Goal: Task Accomplishment & Management: Use online tool/utility

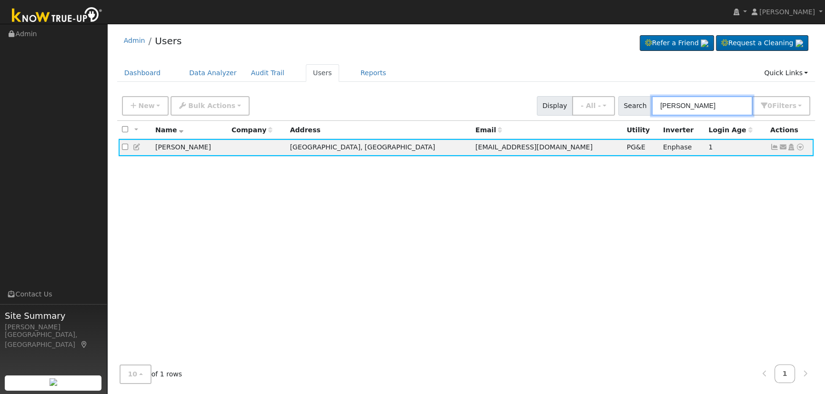
click at [691, 110] on input "grisby" at bounding box center [701, 106] width 101 height 20
drag, startPoint x: 701, startPoint y: 109, endPoint x: 579, endPoint y: 80, distance: 125.8
click at [594, 86] on div "Admin Users Refer a Friend Request a Cleaning" at bounding box center [466, 210] width 708 height 363
paste input "John and Jennifer Holt"
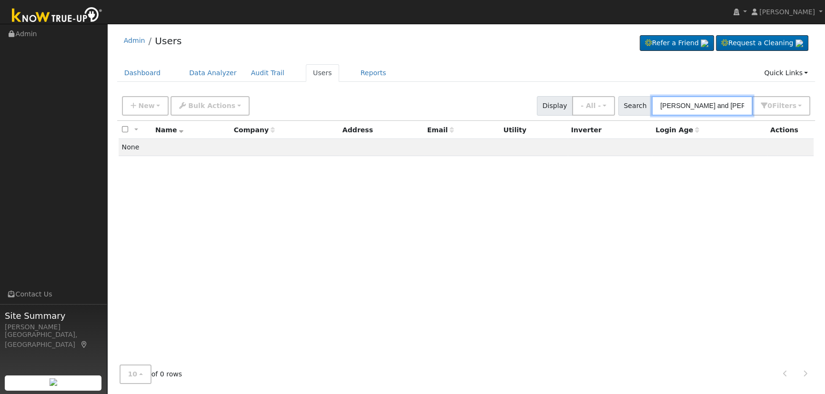
click at [695, 107] on input "John and Jennifer Holt" at bounding box center [701, 106] width 101 height 20
click at [693, 105] on input "John and Jennifer Holt" at bounding box center [701, 106] width 101 height 20
drag, startPoint x: 693, startPoint y: 105, endPoint x: 510, endPoint y: 100, distance: 183.9
click at [510, 100] on div "New Add User Quick Add Quick Connect Quick Convert Lead Bulk Actions Send Email…" at bounding box center [466, 104] width 692 height 23
click at [675, 100] on input "John and Jennifer Holt" at bounding box center [701, 106] width 101 height 20
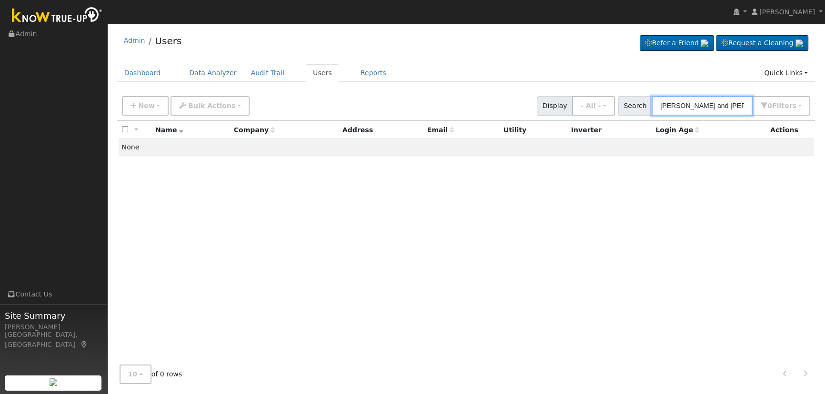
click at [692, 105] on input "John and Jennifer Holt" at bounding box center [701, 106] width 101 height 20
drag, startPoint x: 695, startPoint y: 104, endPoint x: 615, endPoint y: 95, distance: 80.6
click at [615, 95] on div "New Add User Quick Add Quick Connect Quick Convert Lead Bulk Actions Send Email…" at bounding box center [466, 104] width 692 height 23
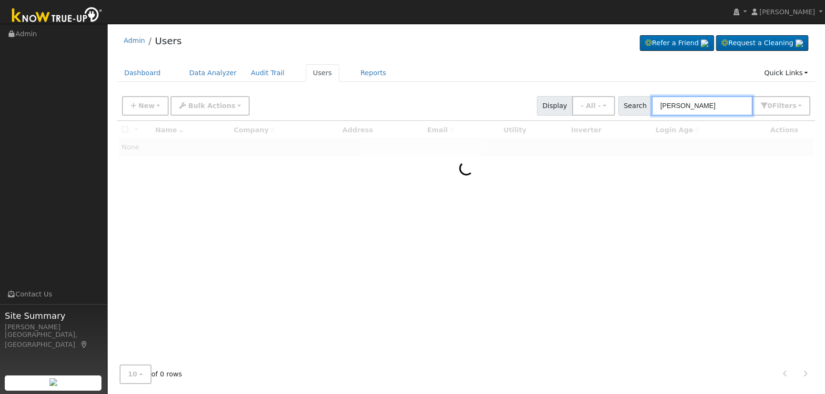
click at [714, 105] on input "[PERSON_NAME]" at bounding box center [701, 106] width 101 height 20
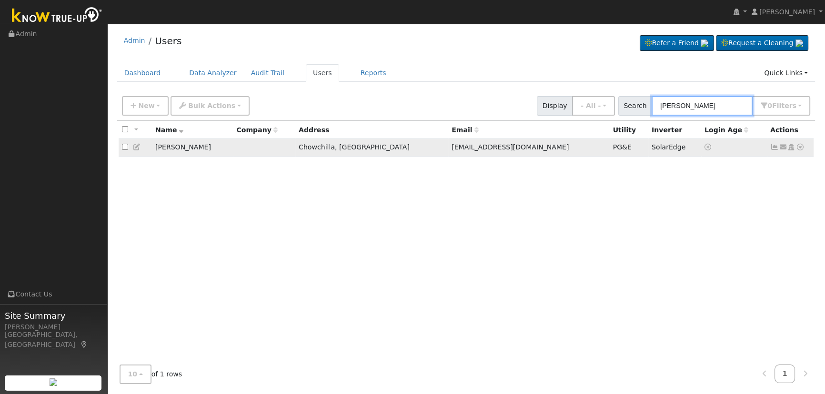
type input "[PERSON_NAME]"
click at [772, 145] on icon at bounding box center [774, 147] width 9 height 7
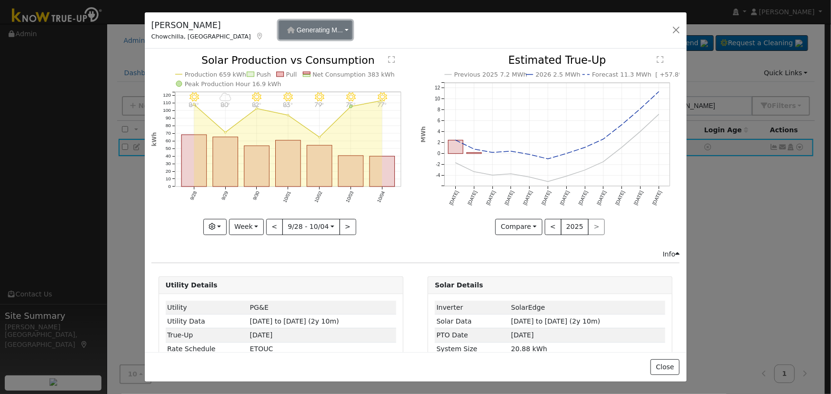
click at [297, 33] on span "Generating M..." at bounding box center [320, 30] width 46 height 8
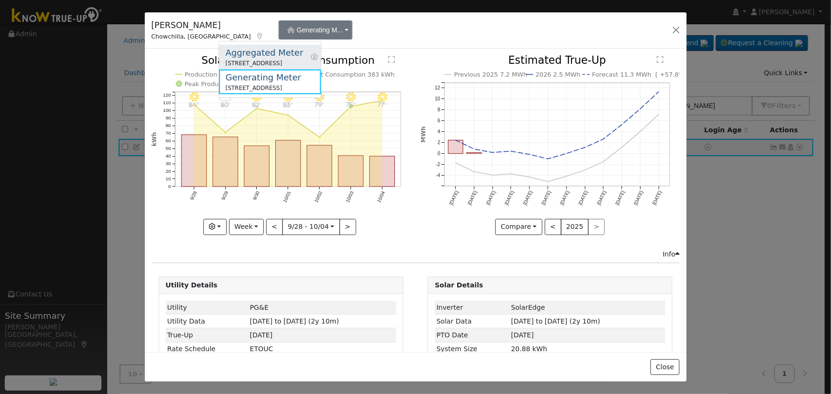
click at [303, 50] on div "Aggregated Meter" at bounding box center [265, 52] width 78 height 13
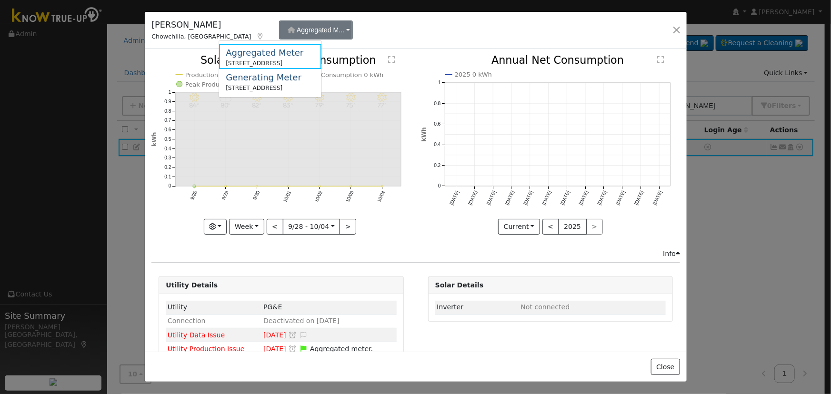
click at [282, 202] on icon "10/04 - MostlyClear 77° 10/03 - MostlyClear 75° 10/02 - MostlyClear 79° 10/01 -…" at bounding box center [280, 144] width 259 height 179
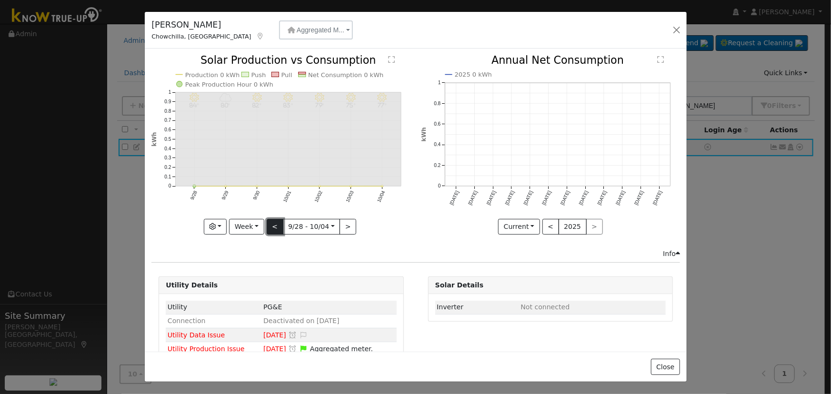
click at [277, 219] on button "<" at bounding box center [275, 227] width 17 height 16
click at [277, 219] on button "<" at bounding box center [277, 227] width 17 height 16
click at [279, 34] on button "Aggregated M..." at bounding box center [316, 29] width 74 height 19
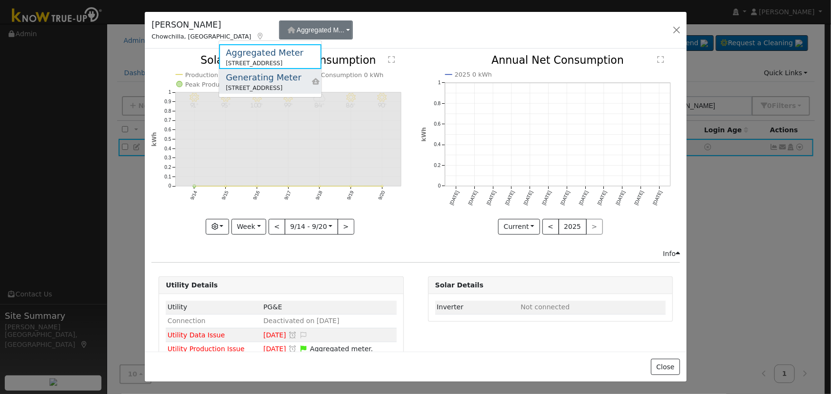
click at [321, 81] on link "Generating Meter 13508 Avenue 20, Chowchilla, CA 93610 Primary Account" at bounding box center [270, 81] width 102 height 25
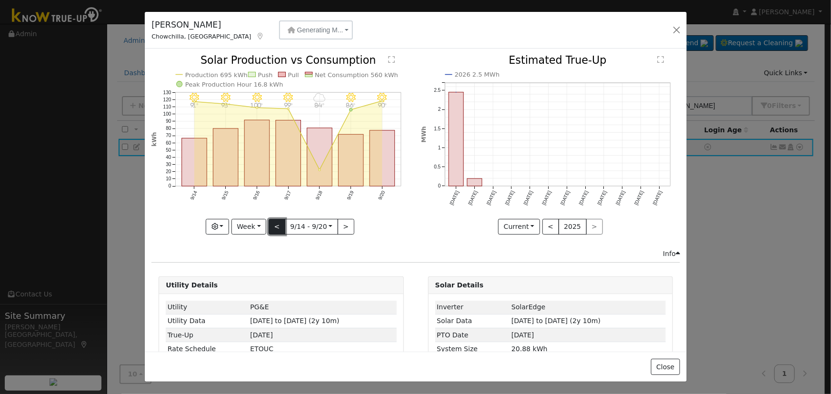
click at [273, 222] on button "<" at bounding box center [277, 227] width 17 height 16
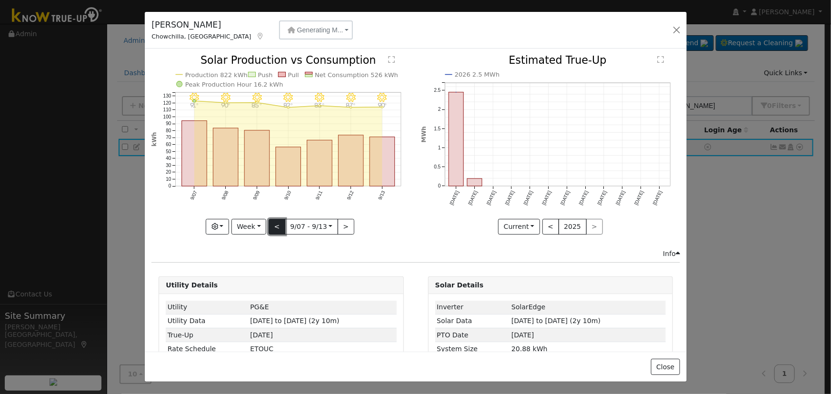
click at [273, 222] on button "<" at bounding box center [277, 227] width 17 height 16
type input "[DATE]"
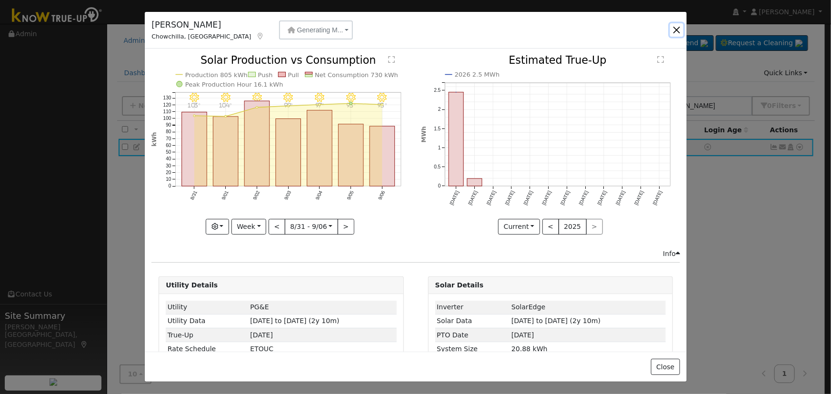
click at [671, 25] on button "button" at bounding box center [676, 29] width 13 height 13
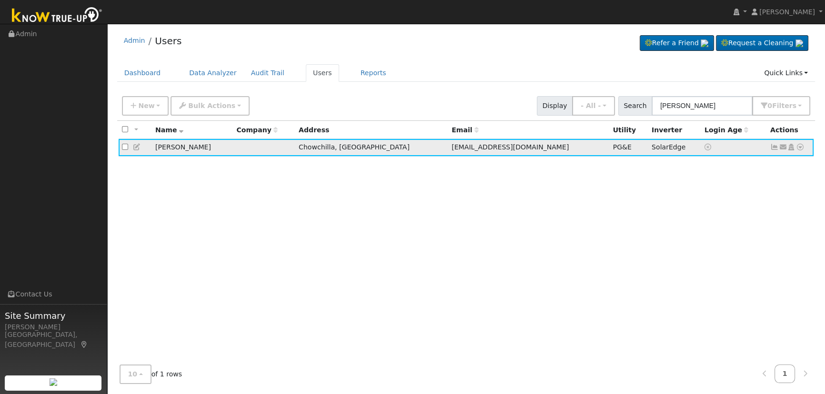
click at [773, 149] on icon at bounding box center [774, 147] width 9 height 7
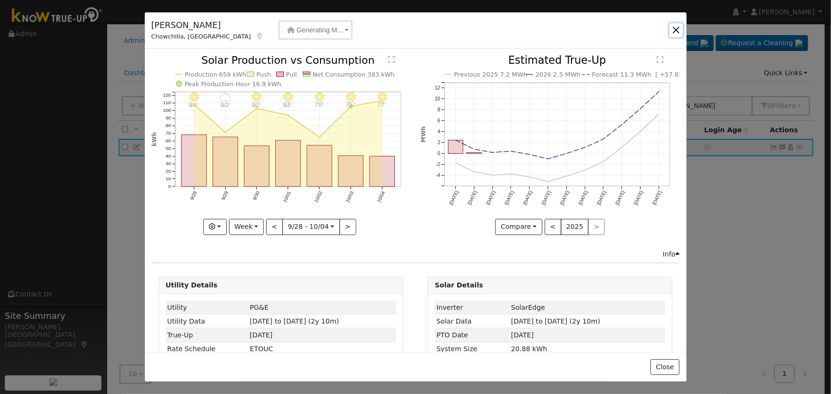
click at [677, 36] on button "button" at bounding box center [676, 29] width 13 height 13
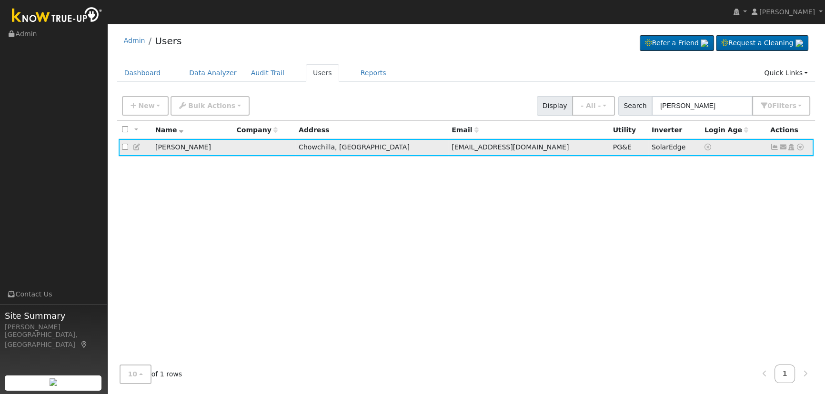
click at [798, 147] on icon at bounding box center [800, 147] width 9 height 7
click at [785, 165] on link "Data Analyzer" at bounding box center [768, 163] width 69 height 13
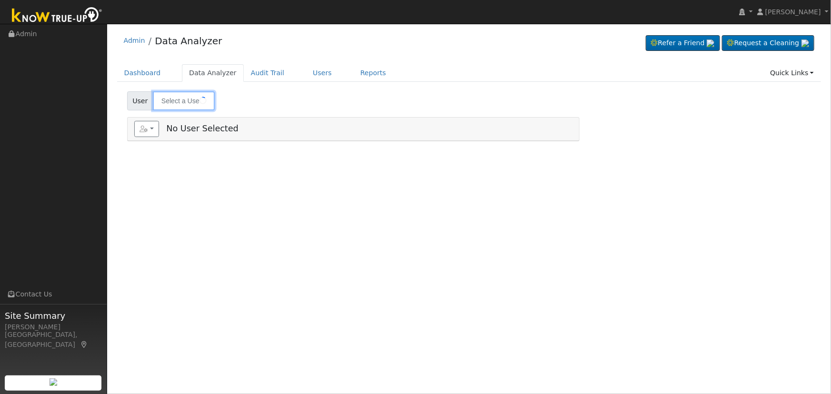
type input "[PERSON_NAME]"
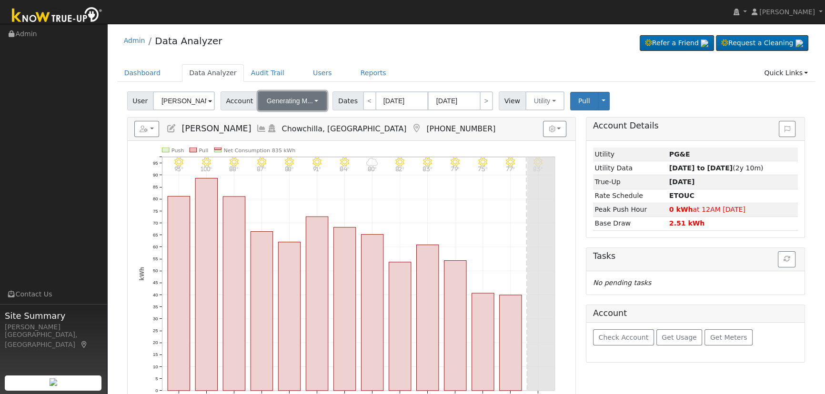
click at [279, 97] on span "Generating M..." at bounding box center [290, 101] width 46 height 8
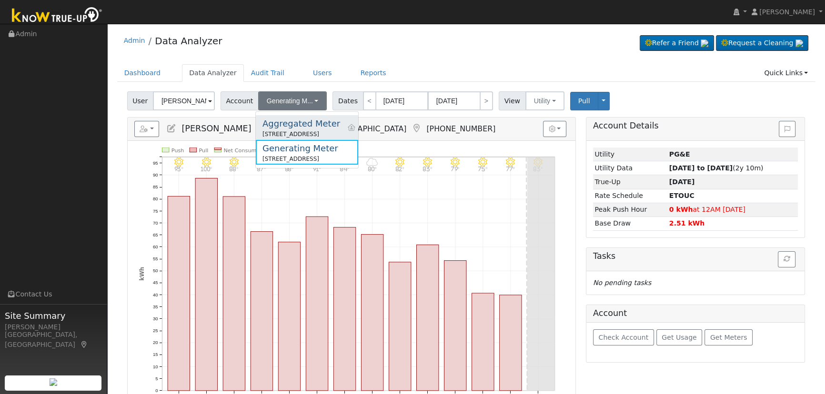
click at [288, 122] on div "Aggregated Meter" at bounding box center [301, 123] width 78 height 13
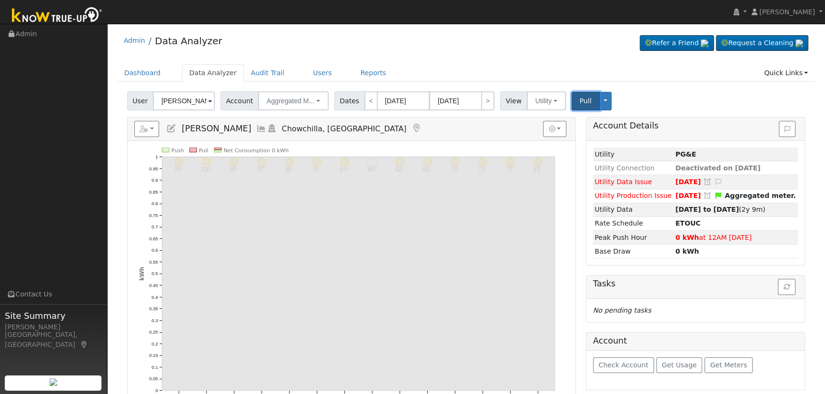
click at [580, 103] on span "Pull" at bounding box center [586, 101] width 12 height 8
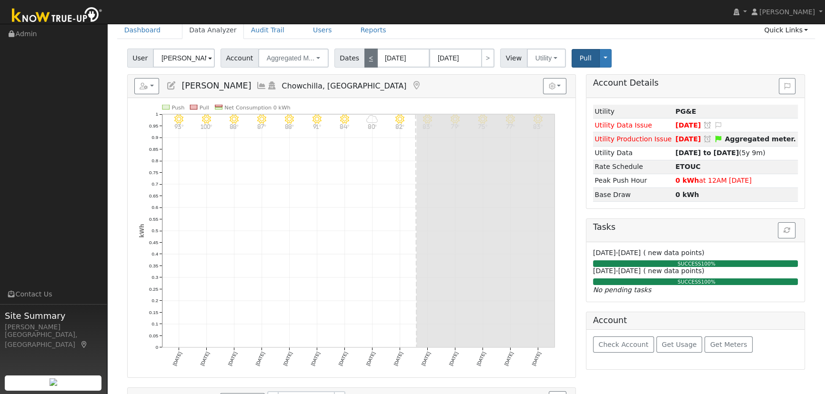
click at [364, 62] on link "<" at bounding box center [370, 58] width 13 height 19
type input "[DATE]"
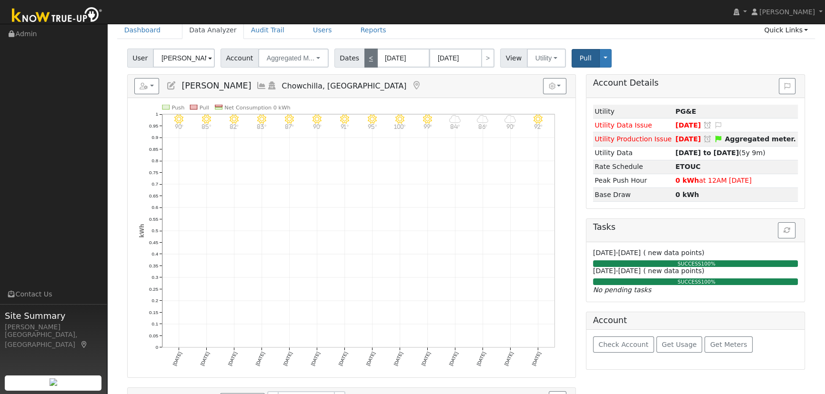
click at [364, 62] on link "<" at bounding box center [370, 58] width 13 height 19
type input "[DATE]"
click at [531, 58] on button "Utility" at bounding box center [546, 58] width 39 height 19
click at [548, 94] on link "Solar" at bounding box center [558, 92] width 66 height 13
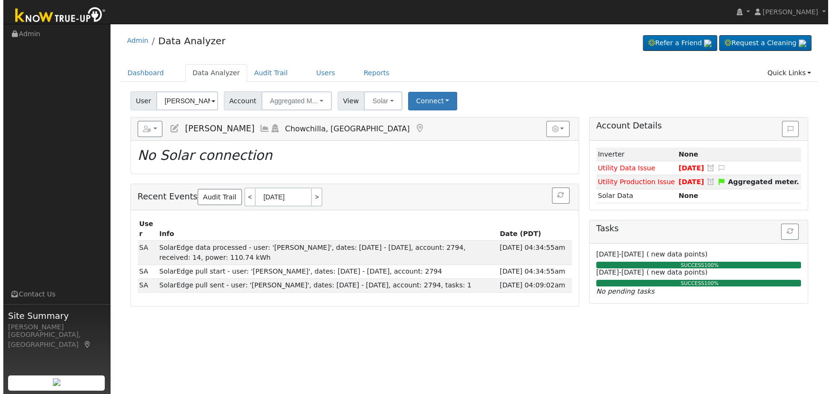
scroll to position [0, 0]
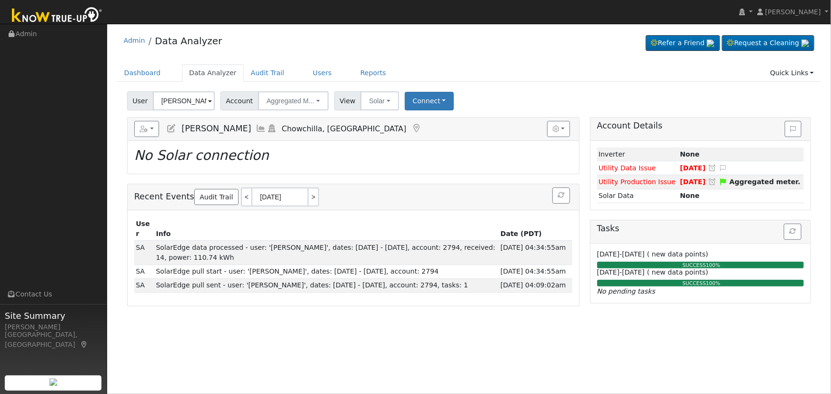
click at [256, 130] on icon at bounding box center [261, 128] width 10 height 9
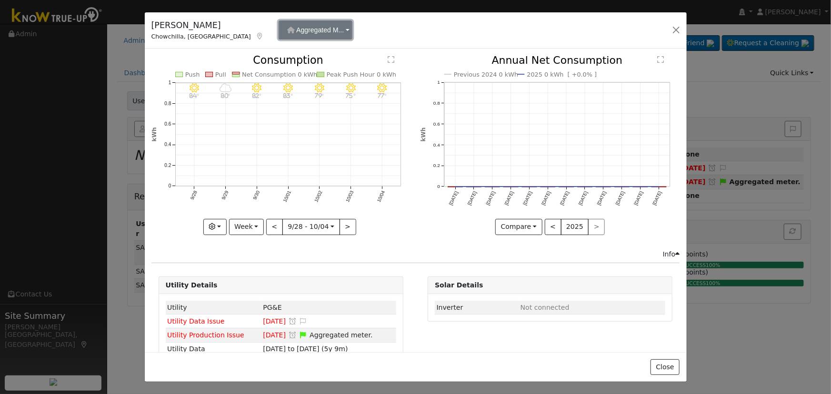
click at [279, 37] on button "Aggregated M..." at bounding box center [316, 29] width 74 height 19
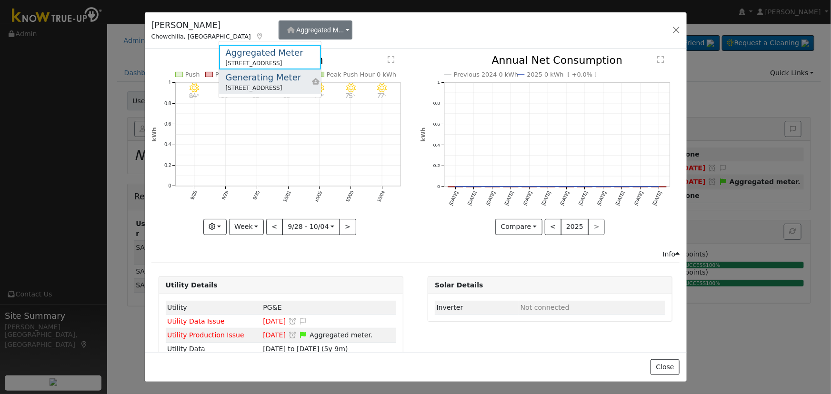
click at [270, 74] on div "Generating Meter" at bounding box center [264, 77] width 76 height 13
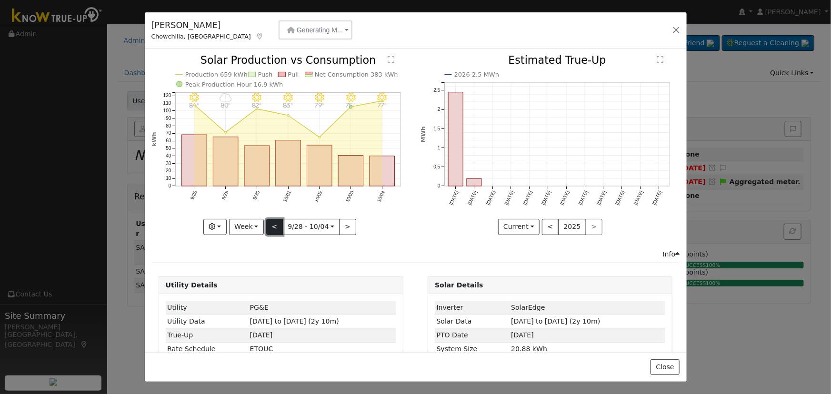
click at [270, 220] on button "<" at bounding box center [274, 227] width 17 height 16
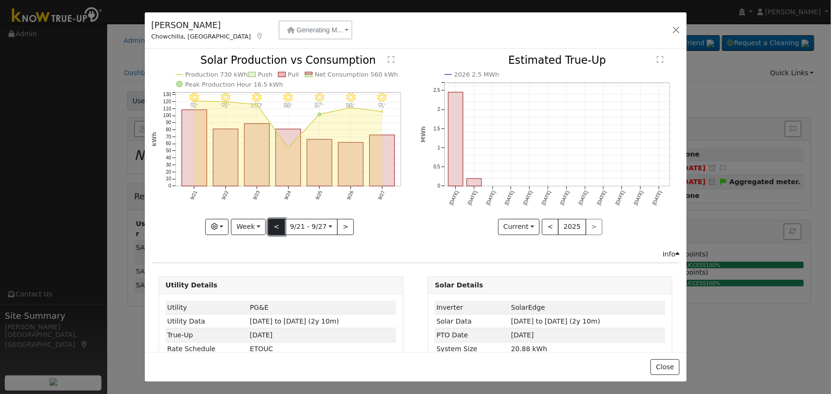
click at [270, 220] on button "<" at bounding box center [276, 227] width 17 height 16
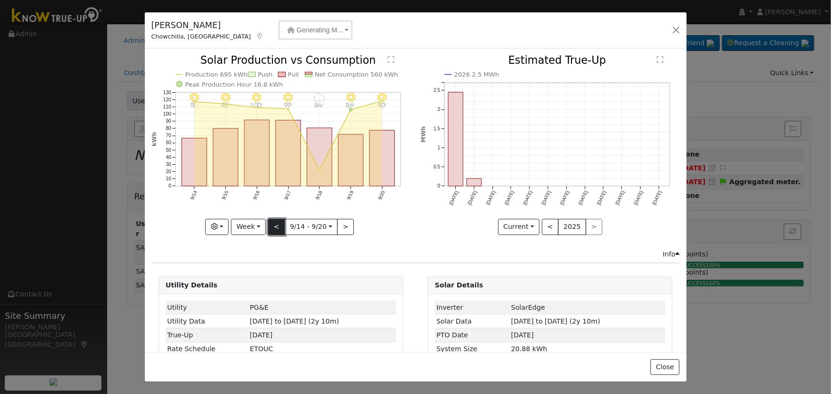
click at [270, 220] on button "<" at bounding box center [276, 227] width 17 height 16
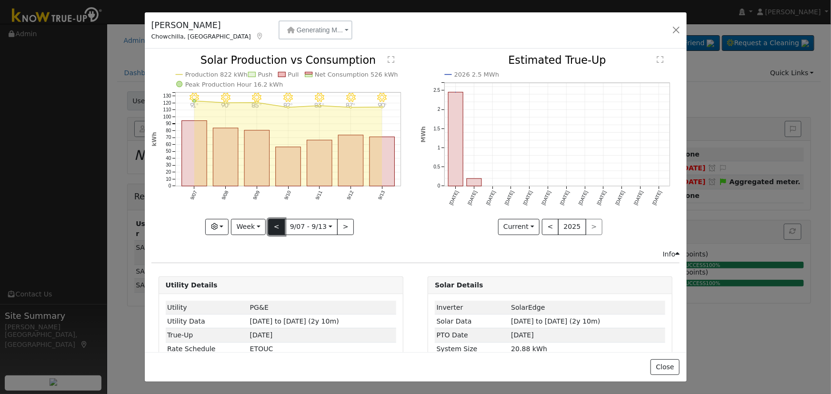
click at [279, 222] on button "<" at bounding box center [276, 227] width 17 height 16
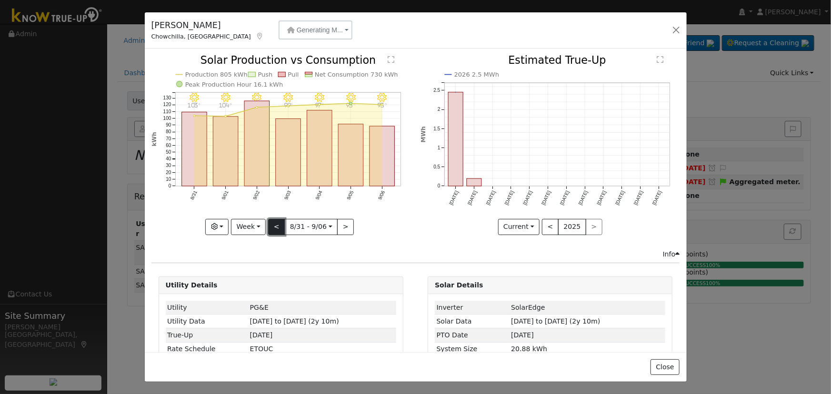
click at [279, 222] on button "<" at bounding box center [276, 227] width 17 height 16
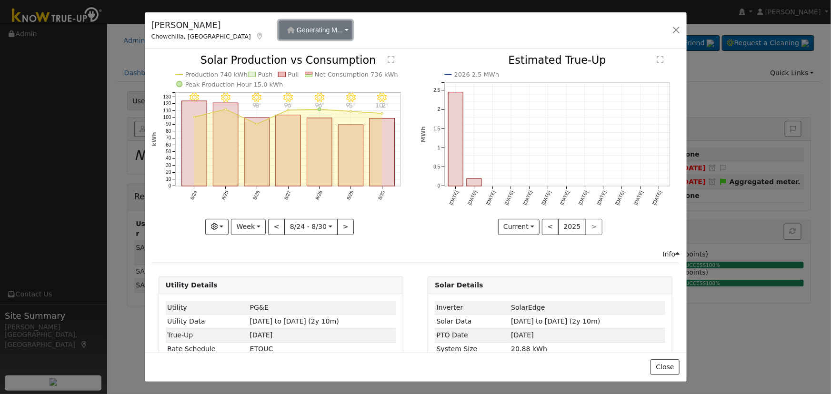
click at [286, 24] on button "Generating M..." at bounding box center [316, 29] width 74 height 19
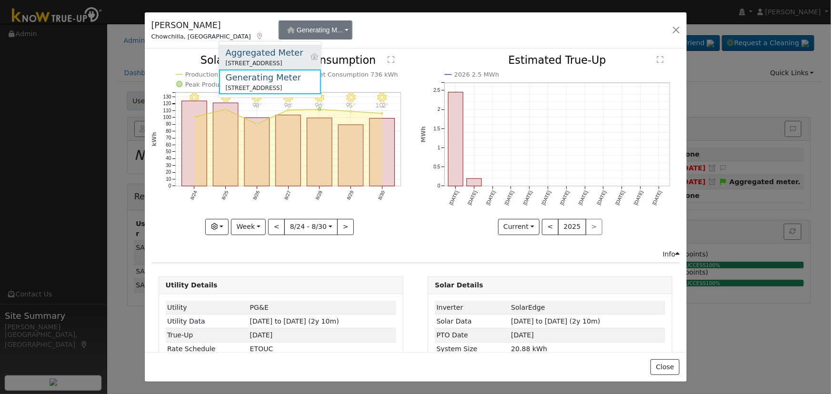
click at [298, 55] on div "Aggregated Meter" at bounding box center [265, 52] width 78 height 13
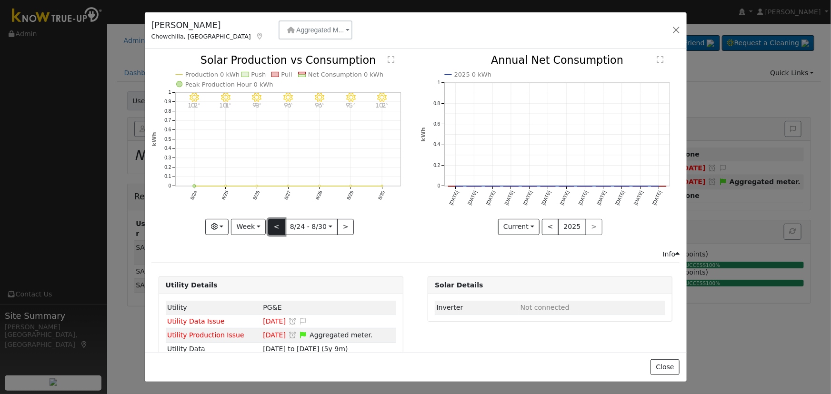
click at [276, 221] on button "<" at bounding box center [276, 227] width 17 height 16
click at [341, 220] on button ">" at bounding box center [345, 227] width 17 height 16
click at [341, 220] on div at bounding box center [280, 145] width 259 height 180
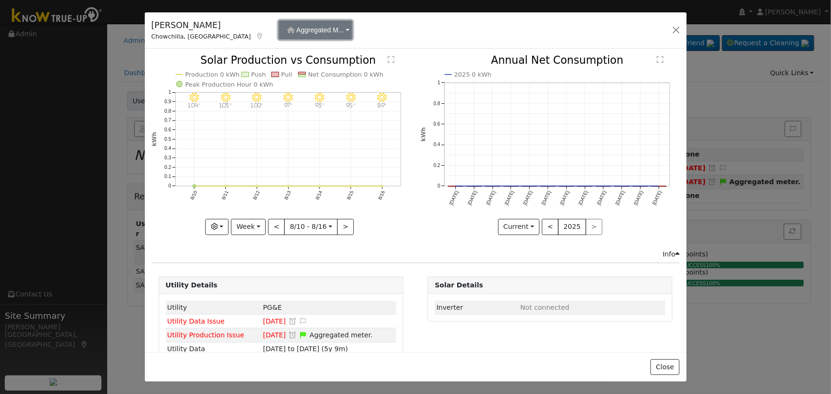
click at [281, 35] on button "Aggregated M..." at bounding box center [316, 29] width 74 height 19
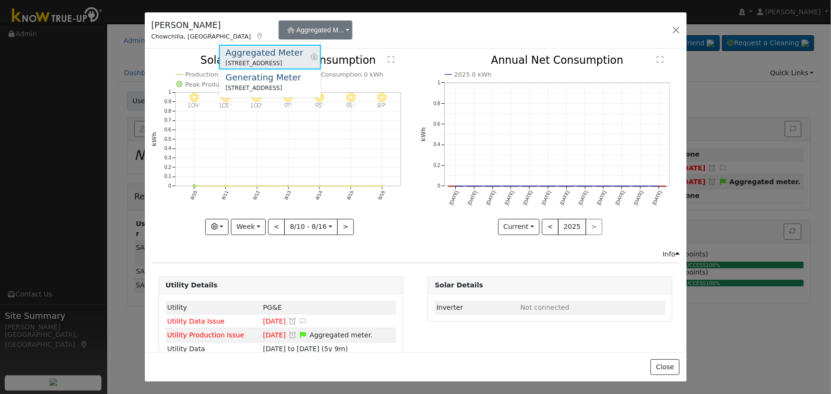
click at [282, 67] on div "[STREET_ADDRESS]" at bounding box center [265, 63] width 78 height 9
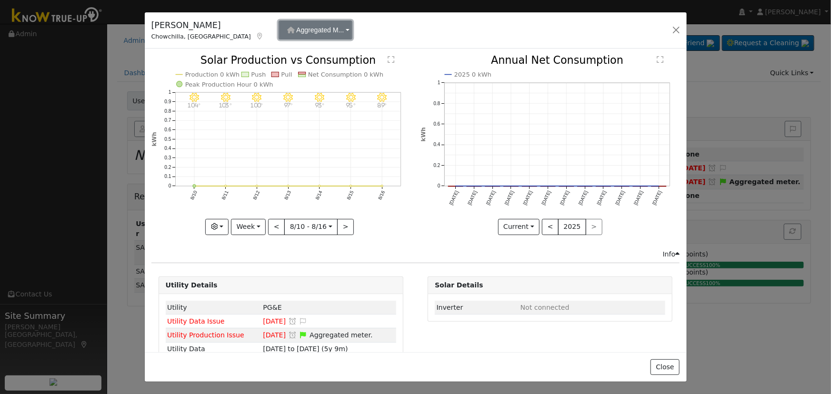
click at [279, 34] on button "Aggregated M..." at bounding box center [316, 29] width 74 height 19
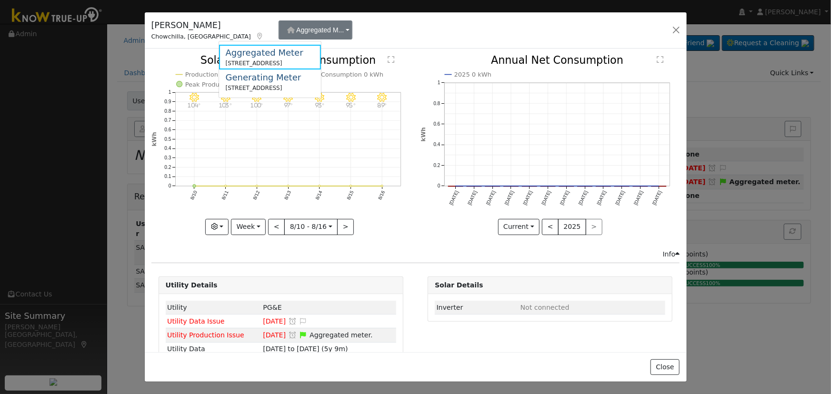
click at [269, 75] on div "Generating Meter" at bounding box center [264, 77] width 76 height 13
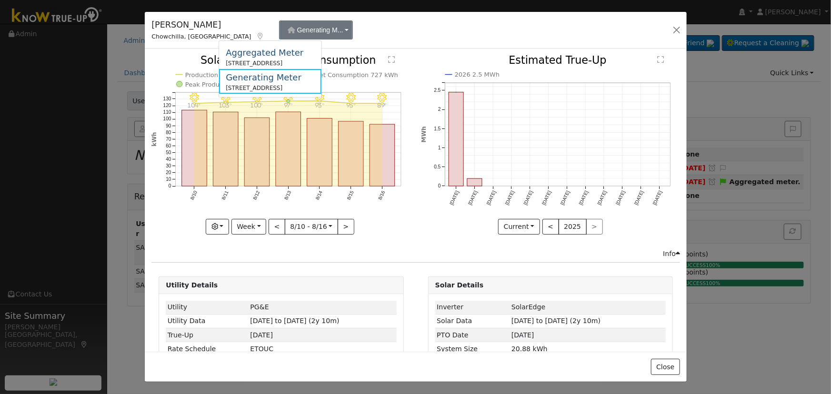
click at [402, 76] on icon "8/16 - Clear 89° 8/15 - Clear 95° 8/14 - Clear 93° 8/13 - Clear 97° 8/12 - Clea…" at bounding box center [280, 144] width 259 height 179
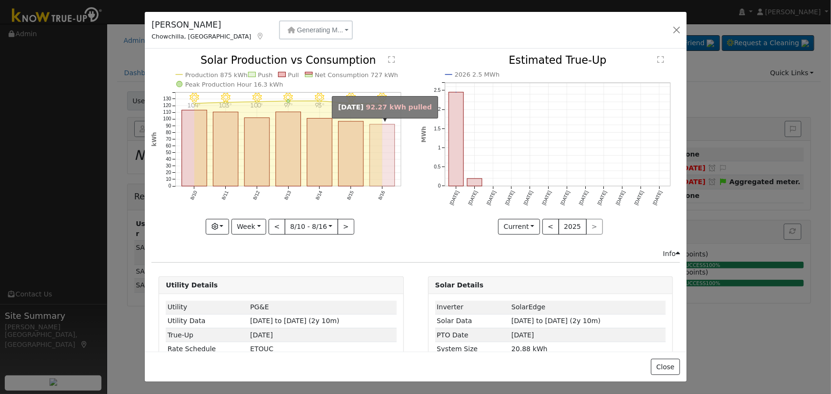
click at [380, 134] on rect "onclick=""" at bounding box center [382, 155] width 25 height 62
type input "[DATE]"
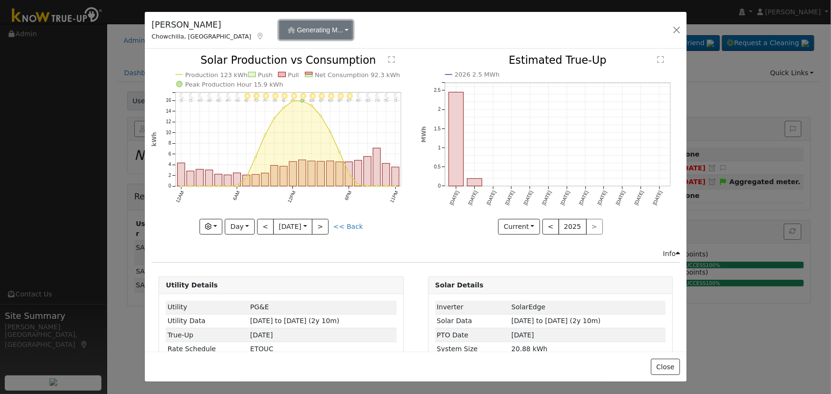
click at [287, 30] on button "Generating M..." at bounding box center [316, 29] width 74 height 19
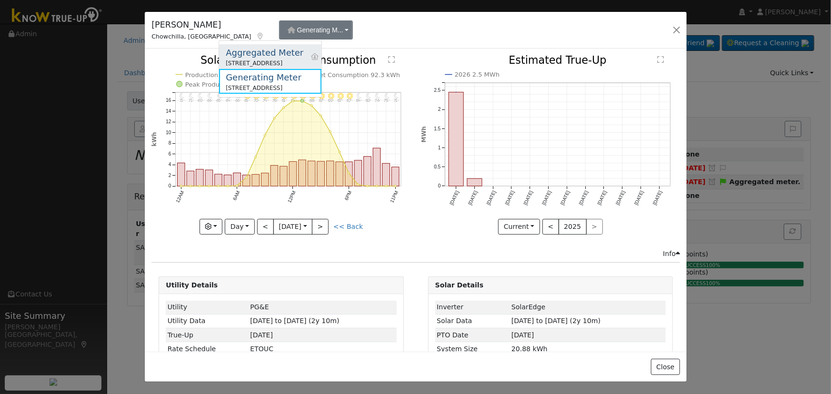
click at [301, 53] on div "Aggregated Meter" at bounding box center [265, 52] width 78 height 13
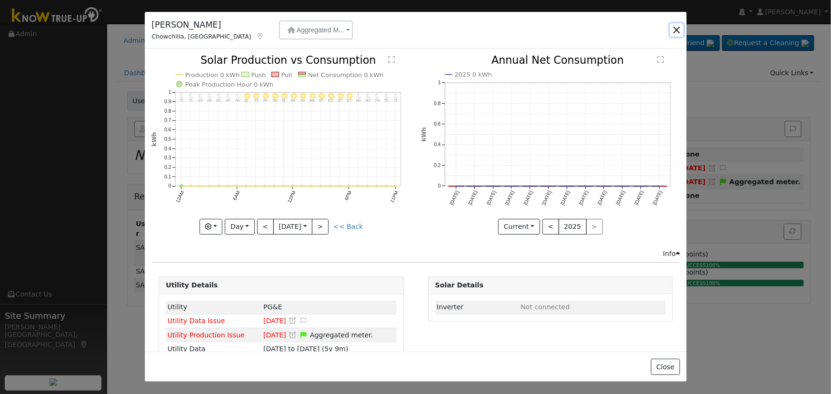
click at [674, 34] on button "button" at bounding box center [676, 29] width 13 height 13
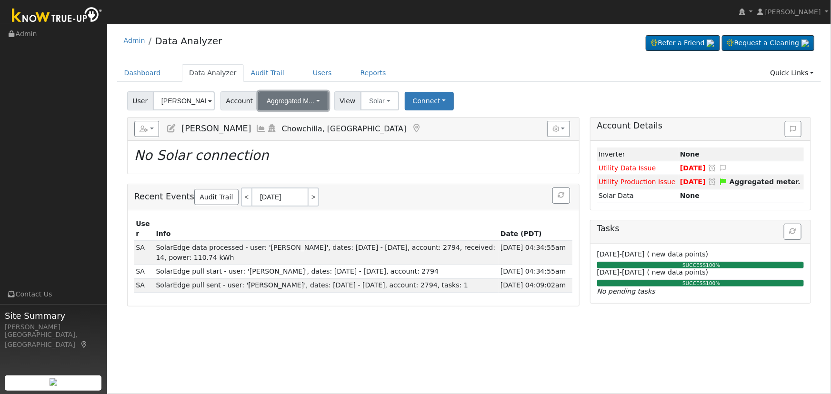
click at [315, 103] on button "Aggregated M..." at bounding box center [293, 100] width 70 height 19
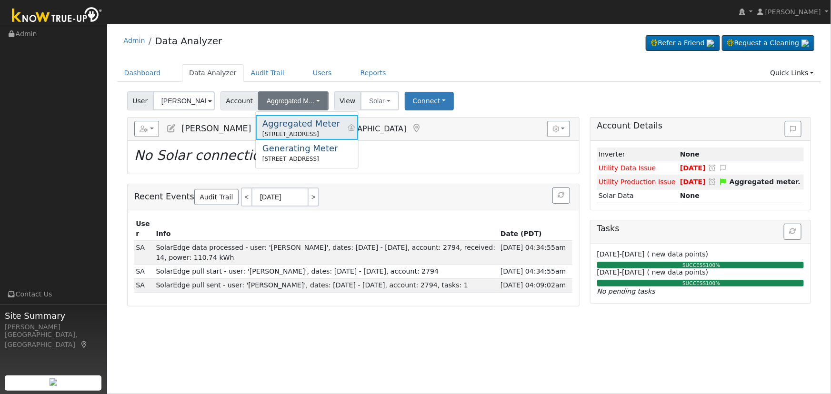
click at [340, 122] on div "Aggregated Meter" at bounding box center [301, 123] width 78 height 13
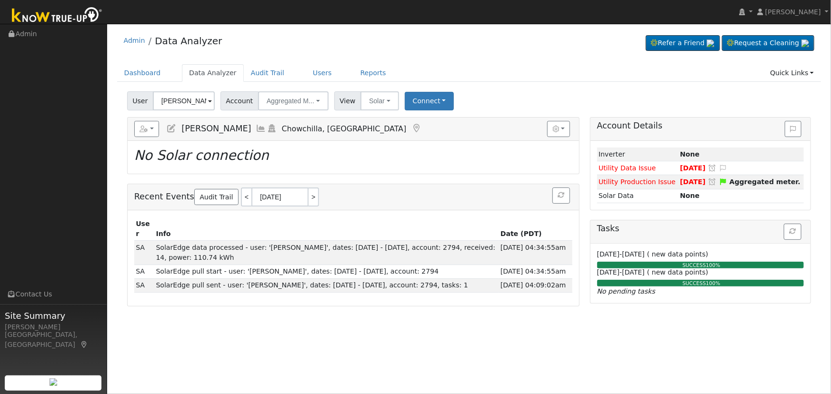
click at [256, 129] on icon at bounding box center [261, 128] width 10 height 9
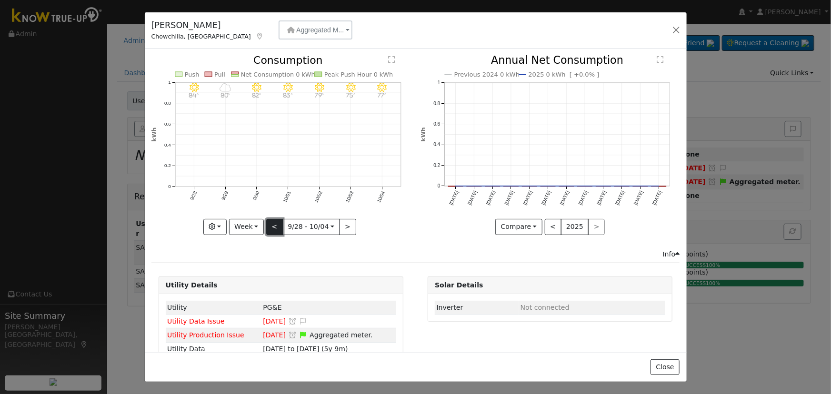
click at [276, 223] on button "<" at bounding box center [274, 227] width 17 height 16
click at [277, 223] on button "<" at bounding box center [276, 227] width 17 height 16
click at [341, 224] on button ">" at bounding box center [345, 227] width 17 height 16
click at [341, 224] on div at bounding box center [280, 145] width 259 height 180
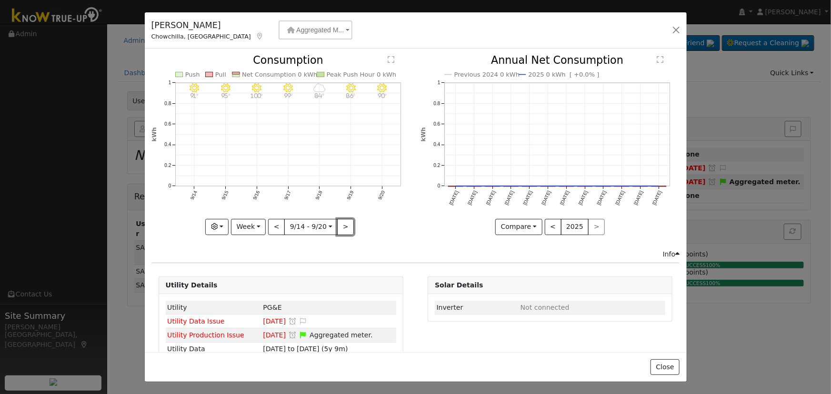
click at [341, 224] on button ">" at bounding box center [345, 227] width 17 height 16
type input "[DATE]"
click at [676, 26] on button "button" at bounding box center [676, 29] width 13 height 13
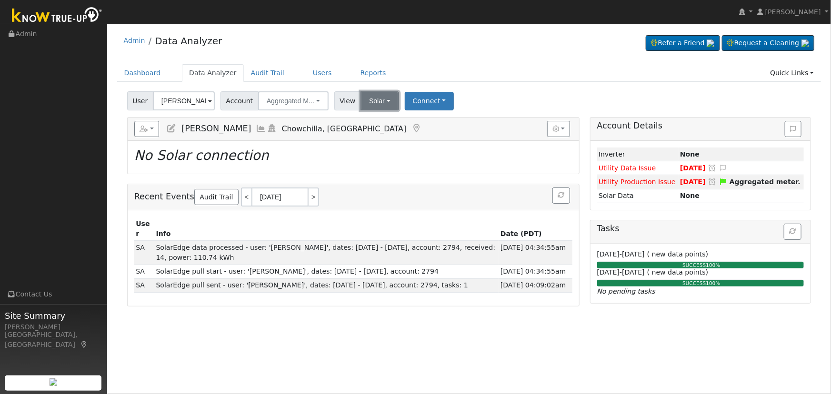
click at [375, 96] on button "Solar" at bounding box center [379, 100] width 38 height 19
click at [380, 125] on link "Utility" at bounding box center [393, 121] width 66 height 13
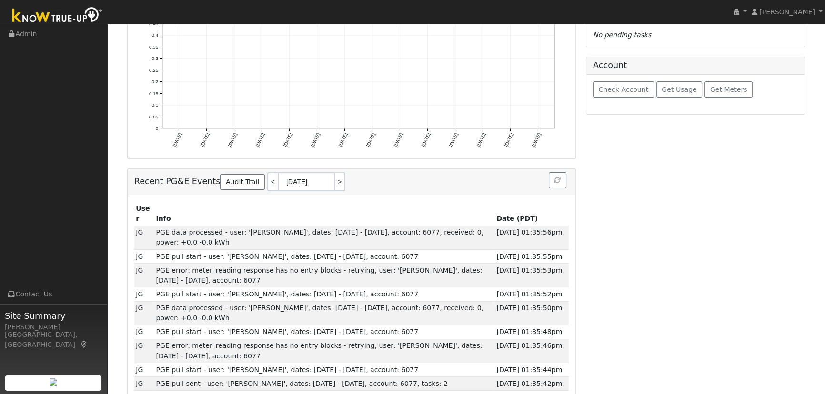
scroll to position [216, 0]
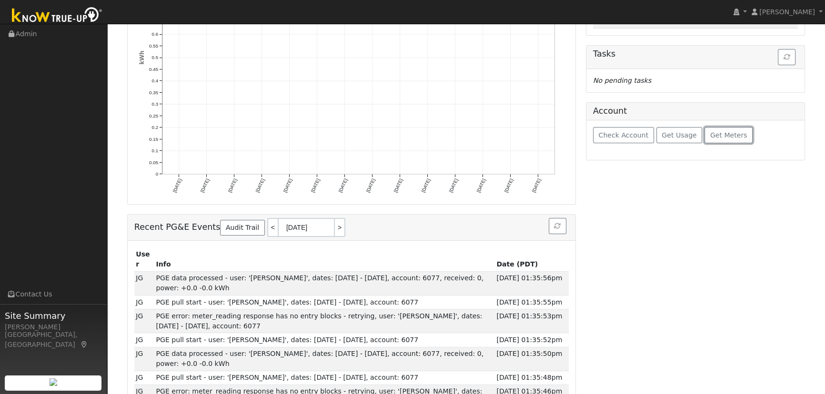
click at [719, 139] on button "Get Meters" at bounding box center [728, 135] width 48 height 16
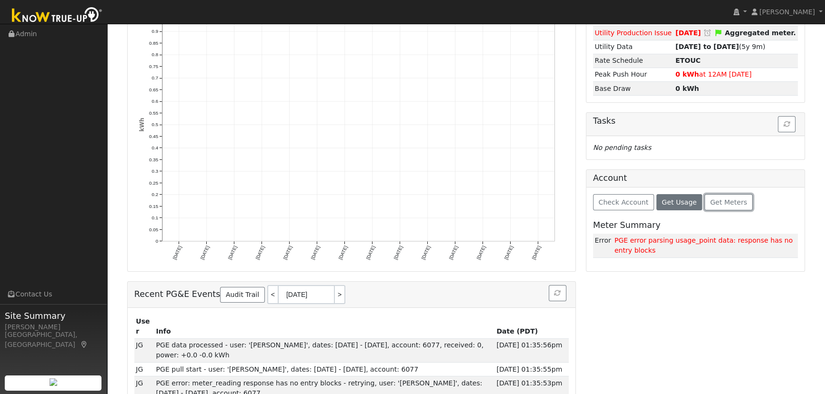
scroll to position [130, 0]
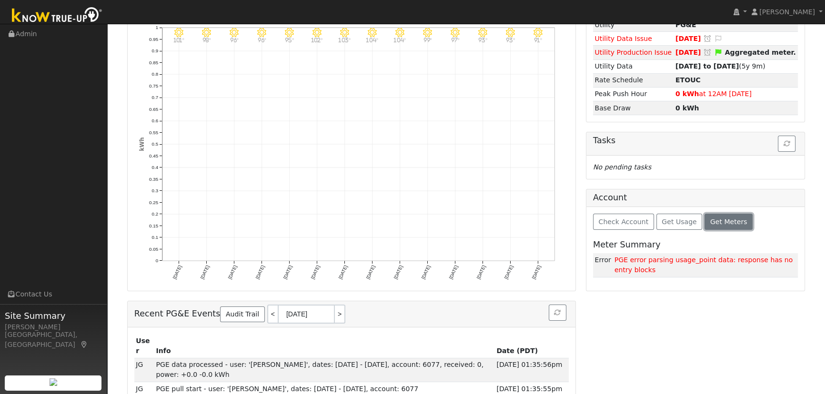
click at [710, 223] on span "Get Meters" at bounding box center [728, 222] width 37 height 8
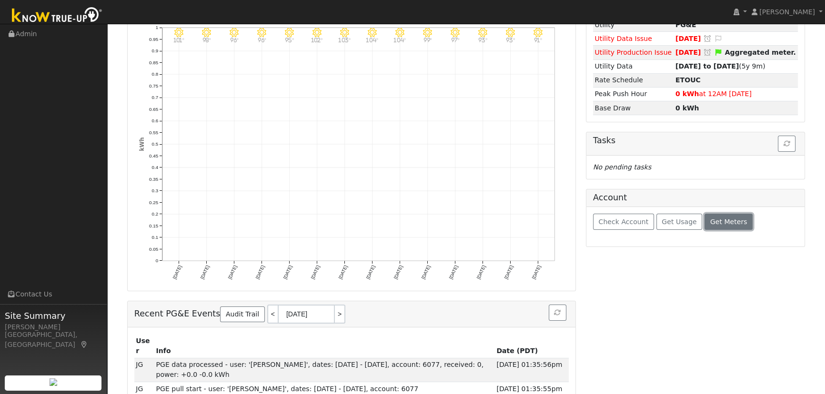
click at [716, 221] on span "Get Meters" at bounding box center [728, 222] width 37 height 8
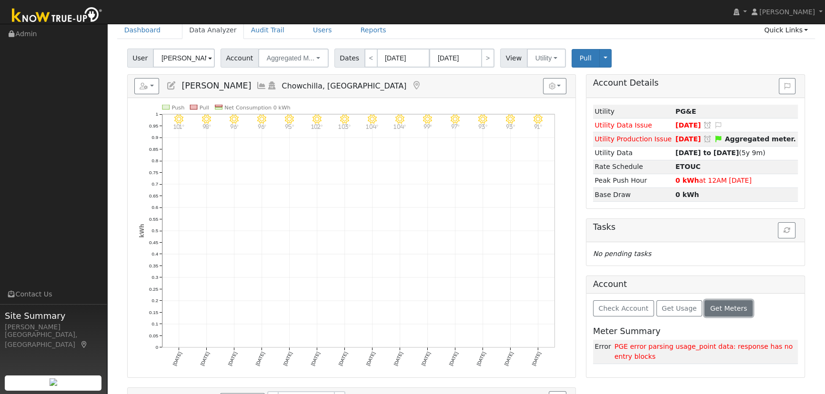
scroll to position [0, 0]
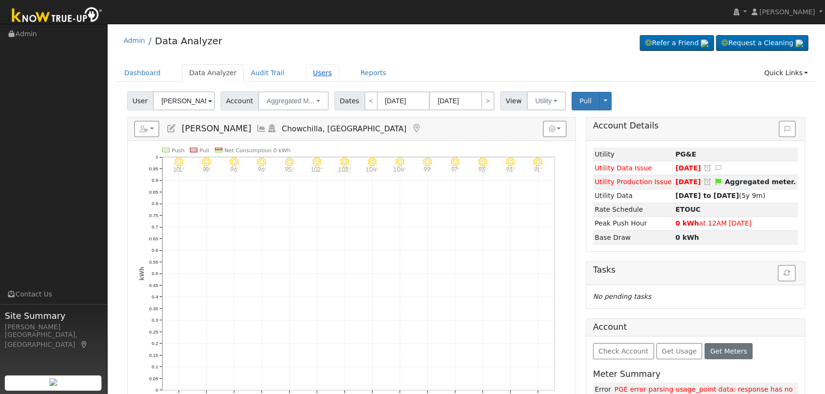
click at [306, 73] on link "Users" at bounding box center [322, 73] width 33 height 18
click at [306, 75] on link "Users" at bounding box center [322, 73] width 33 height 18
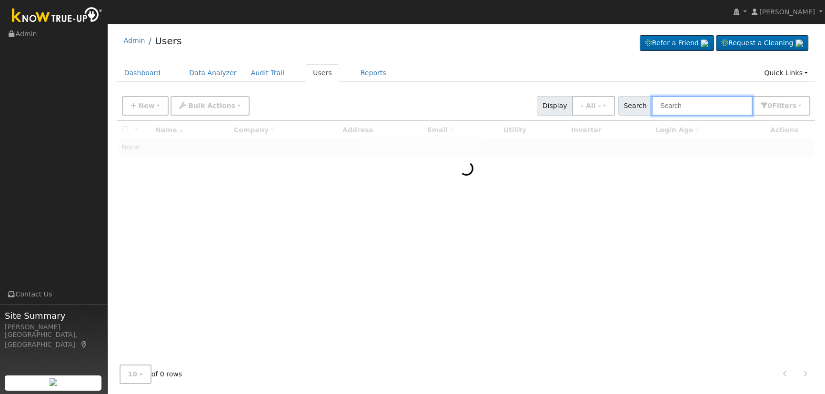
click at [700, 106] on input "text" at bounding box center [701, 106] width 101 height 20
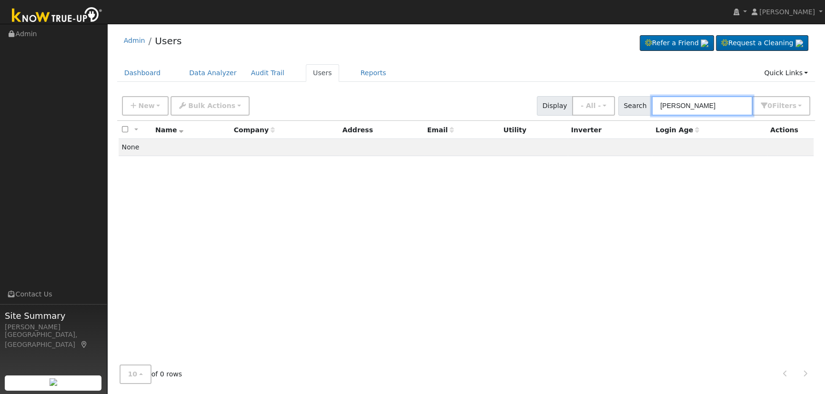
drag, startPoint x: 668, startPoint y: 105, endPoint x: 674, endPoint y: 105, distance: 6.2
click at [668, 105] on input "jrnnifer holt" at bounding box center [701, 106] width 101 height 20
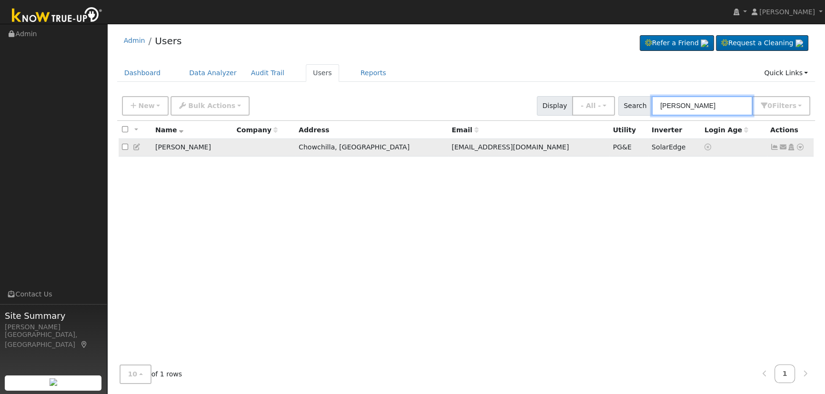
type input "jennifer holt"
click at [800, 147] on icon at bounding box center [800, 147] width 9 height 7
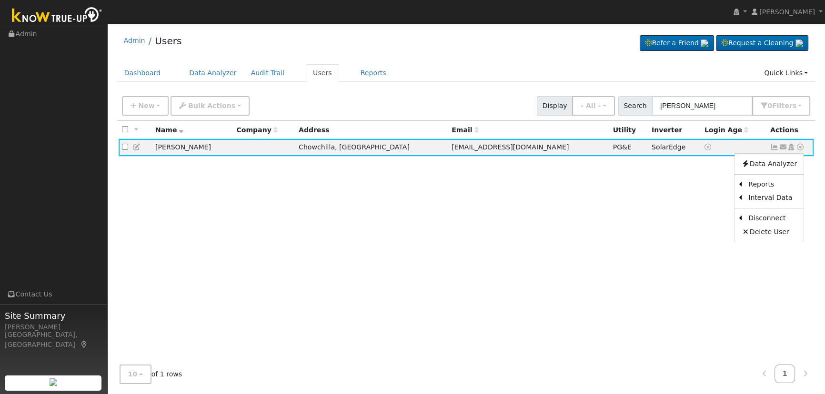
click at [0, 0] on link "Utility" at bounding box center [0, 0] width 0 height 0
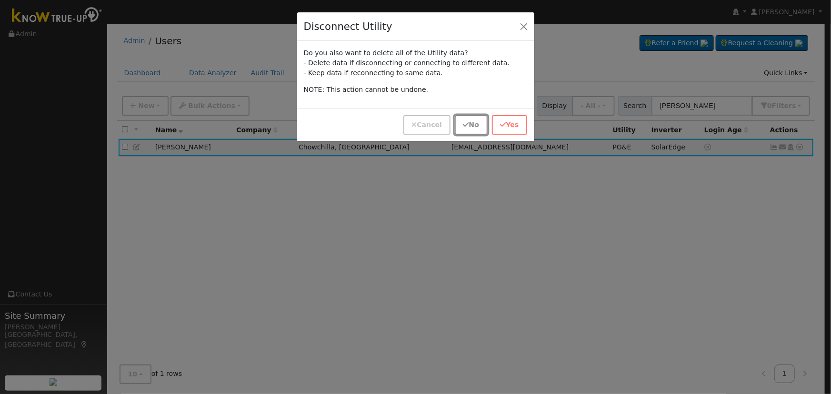
click at [475, 127] on button "No" at bounding box center [471, 125] width 33 height 20
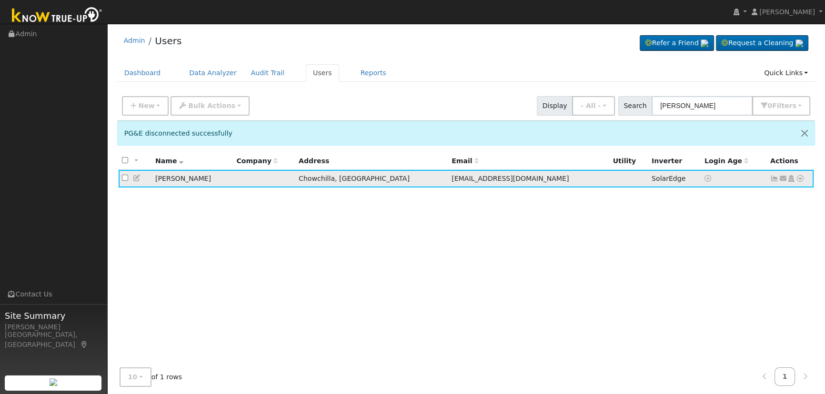
click at [791, 180] on icon at bounding box center [791, 178] width 9 height 7
